Goal: Transaction & Acquisition: Subscribe to service/newsletter

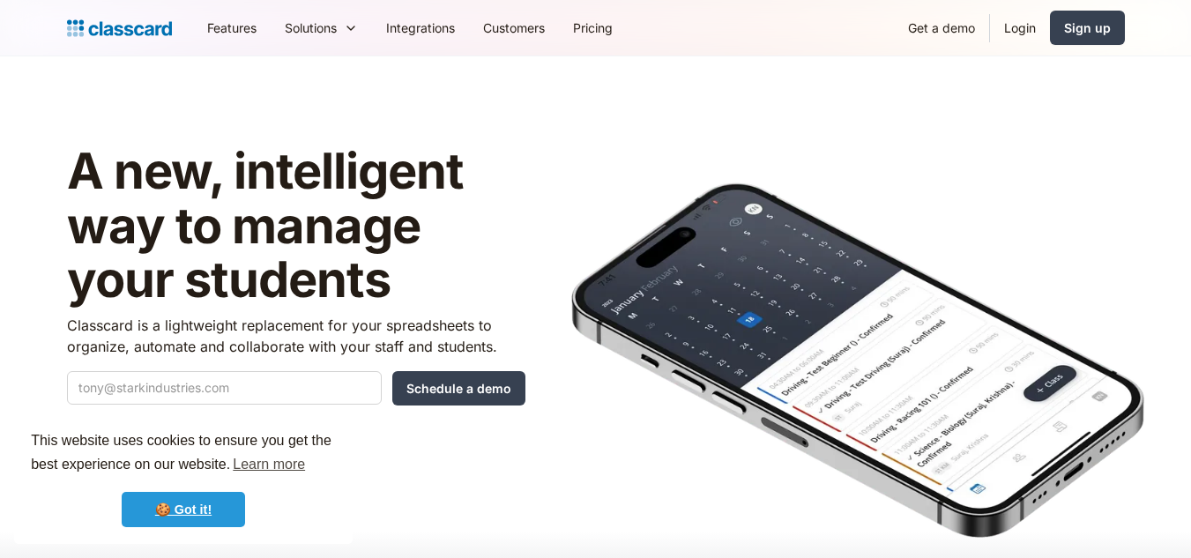
click at [192, 522] on link "🍪 Got it!" at bounding box center [183, 509] width 123 height 35
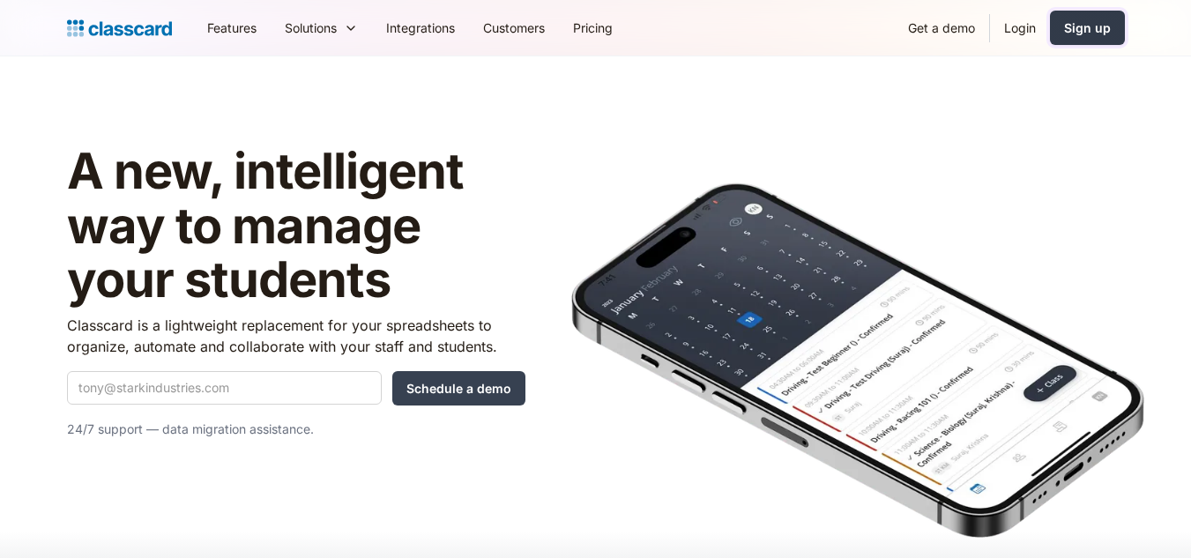
click at [1062, 33] on link "Sign up" at bounding box center [1087, 28] width 75 height 34
